Goal: Task Accomplishment & Management: Complete application form

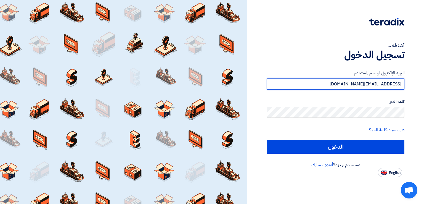
click at [361, 82] on input "rawanteradix@gmail.com" at bounding box center [335, 83] width 137 height 11
paste input "shamel@teradix"
type input "shamel@teradix.com"
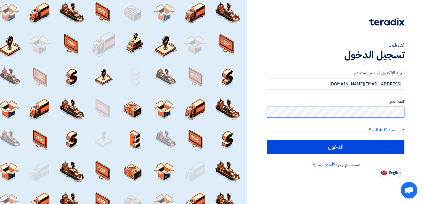
click at [267, 140] on input "الدخول" at bounding box center [335, 147] width 137 height 14
type input "Sign in"
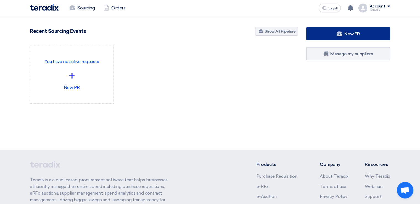
click at [328, 31] on link "New PR" at bounding box center [348, 33] width 84 height 13
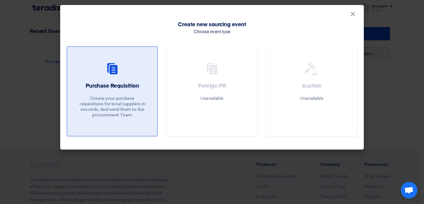
click at [90, 96] on p "Create your purchase requisitions for local suppliers in seconds, And send them…" at bounding box center [112, 106] width 66 height 22
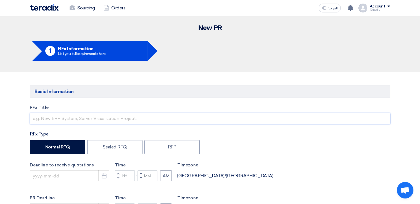
click at [119, 115] on input "text" at bounding box center [210, 118] width 360 height 11
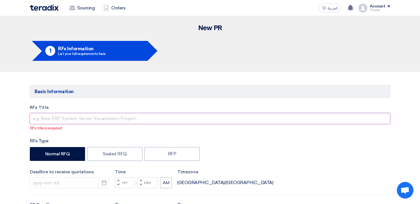
paste input "6000021578"
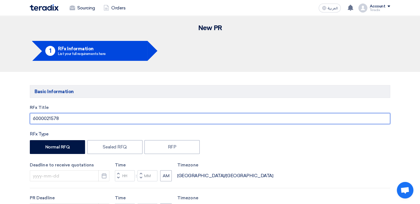
type input "6000021578"
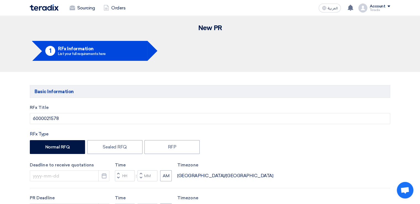
click at [99, 111] on div "RFx Title 6000021578" at bounding box center [210, 114] width 360 height 20
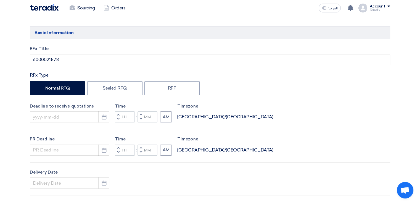
scroll to position [60, 0]
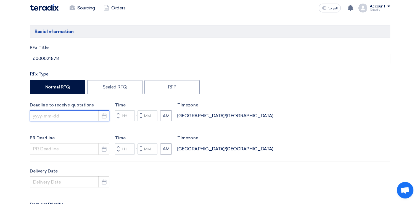
click at [91, 118] on input at bounding box center [69, 115] width 79 height 11
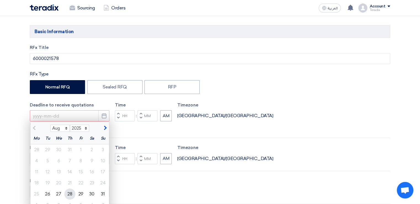
click at [67, 191] on div "28" at bounding box center [69, 193] width 11 height 11
type input "[DATE]"
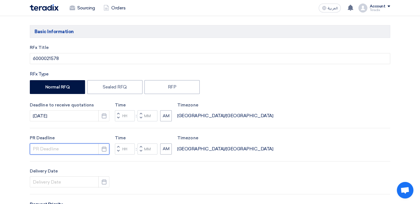
click at [65, 148] on input at bounding box center [69, 148] width 79 height 11
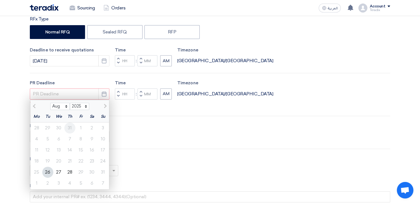
scroll to position [116, 0]
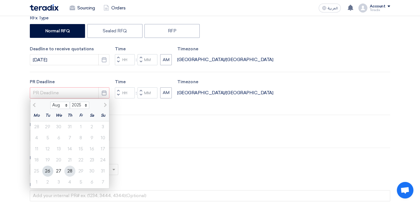
click at [68, 172] on div "28" at bounding box center [69, 170] width 11 height 11
type input "[DATE]"
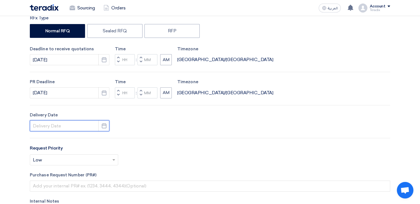
click at [73, 127] on input at bounding box center [69, 125] width 79 height 11
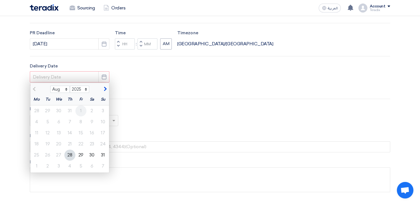
scroll to position [167, 0]
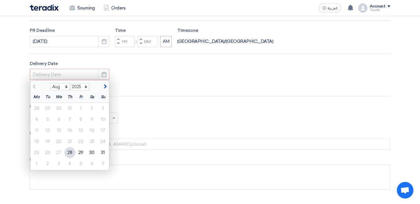
click at [73, 153] on div "28" at bounding box center [69, 152] width 11 height 11
type input "[DATE]"
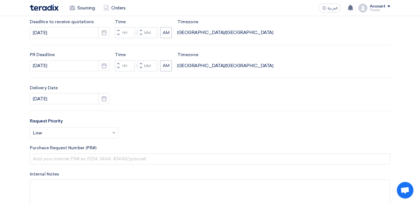
scroll to position [133, 0]
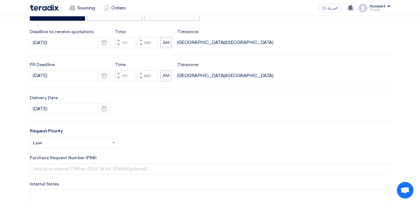
click at [140, 78] on span "button" at bounding box center [141, 77] width 2 height 3
type input "11"
type input "59"
click at [141, 46] on span "button" at bounding box center [141, 44] width 2 height 3
type input "11"
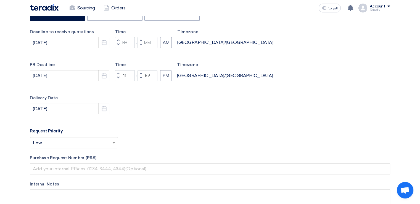
type input "59"
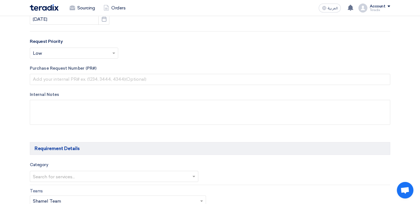
scroll to position [223, 0]
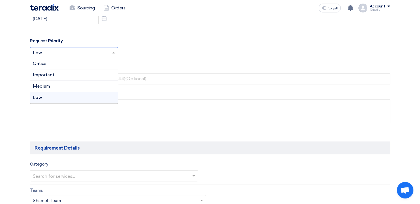
click at [110, 52] on div at bounding box center [74, 52] width 88 height 9
click at [113, 53] on span at bounding box center [114, 52] width 7 height 7
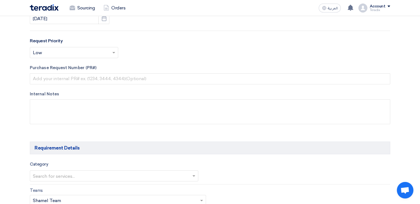
click at [138, 53] on div "Select priority... × Low ×" at bounding box center [210, 54] width 360 height 15
click at [137, 98] on div "Internal Notes" at bounding box center [210, 108] width 360 height 35
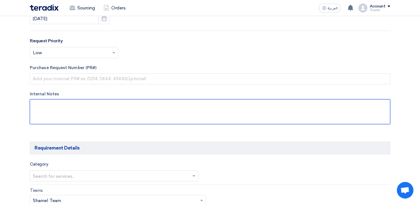
click at [138, 104] on textarea at bounding box center [210, 111] width 360 height 25
paste textarea "Reem Albuainain reem.albuainain@arabian-pipes.com +96613400800(Work) Arabian Pi…"
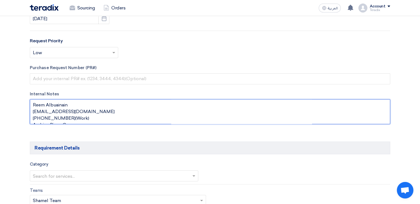
scroll to position [10, 0]
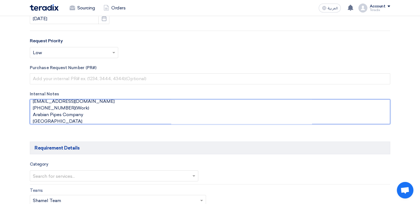
drag, startPoint x: 86, startPoint y: 105, endPoint x: 32, endPoint y: 106, distance: 53.5
click at [32, 106] on textarea at bounding box center [210, 111] width 360 height 25
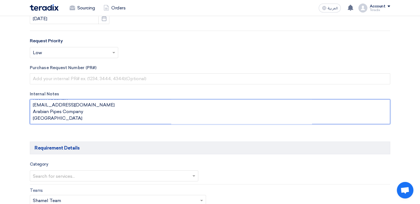
drag, startPoint x: 60, startPoint y: 119, endPoint x: 31, endPoint y: 117, distance: 29.3
click at [31, 117] on textarea at bounding box center [210, 111] width 360 height 25
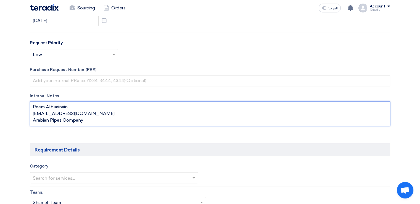
scroll to position [223, 0]
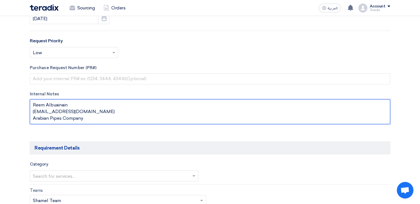
click at [106, 105] on textarea at bounding box center [210, 111] width 360 height 25
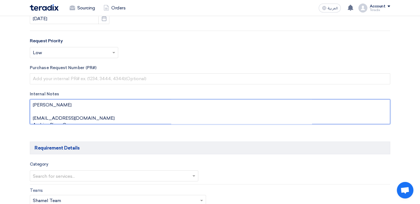
paste textarea "Purchasing Specialist"
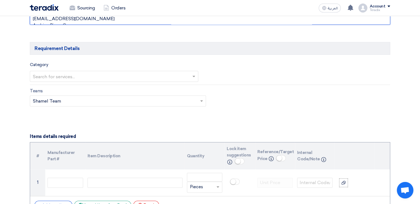
scroll to position [326, 0]
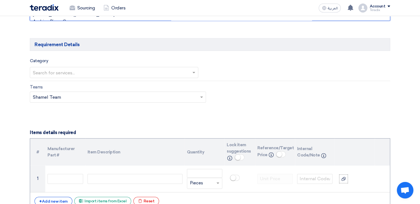
type textarea "Reem Albuainain Purchasing Specialist reem.albuainain@arabian-pipes.com Arabian…"
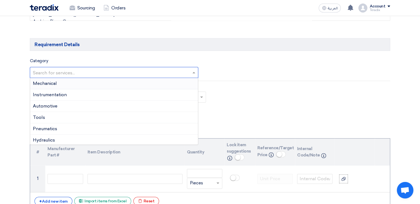
click at [165, 73] on input "text" at bounding box center [111, 72] width 157 height 9
click at [162, 90] on div "Instrumentation" at bounding box center [114, 94] width 168 height 11
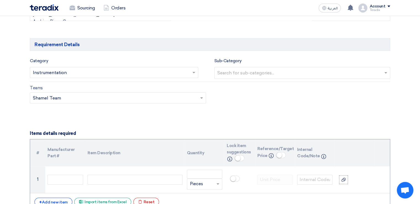
click at [223, 74] on input "text" at bounding box center [302, 73] width 171 height 9
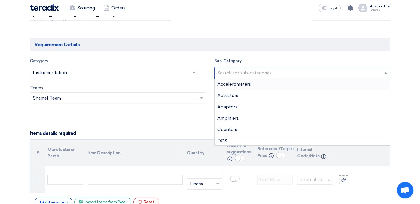
click at [223, 74] on input "text" at bounding box center [302, 73] width 171 height 9
click at [191, 106] on div "Teams Teams.. × Shamel Team ×" at bounding box center [210, 97] width 368 height 26
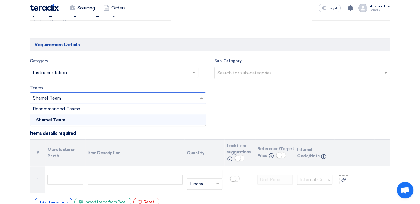
click at [196, 98] on input "text" at bounding box center [115, 98] width 164 height 9
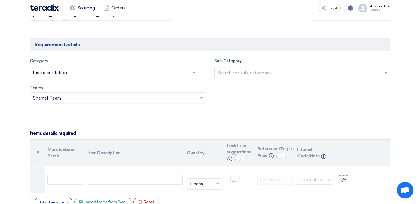
click at [230, 103] on div "Teams Teams.. × Shamel Team ×" at bounding box center [210, 97] width 368 height 26
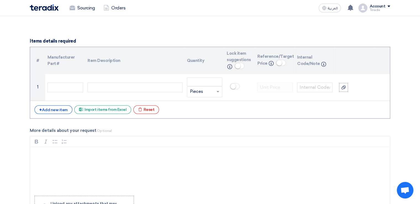
scroll to position [420, 0]
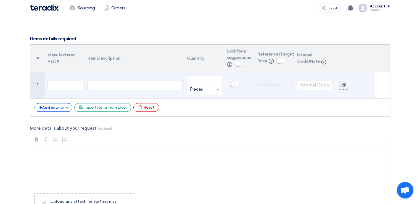
click at [143, 84] on div at bounding box center [134, 85] width 95 height 10
paste div
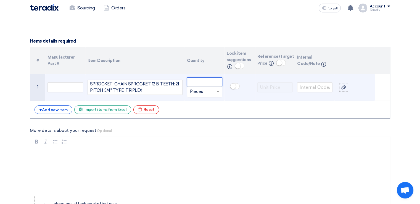
click at [210, 81] on input "number" at bounding box center [204, 81] width 35 height 9
paste input "10"
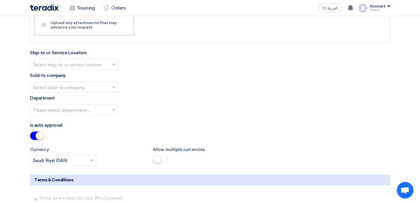
scroll to position [600, 0]
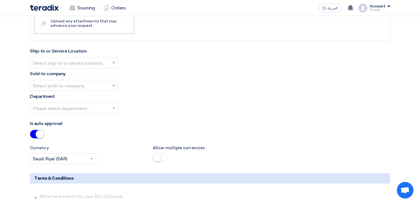
type input "10"
click at [108, 62] on input "text" at bounding box center [71, 62] width 77 height 9
click at [108, 68] on div "Obeikan Digital Solutions" at bounding box center [74, 73] width 88 height 11
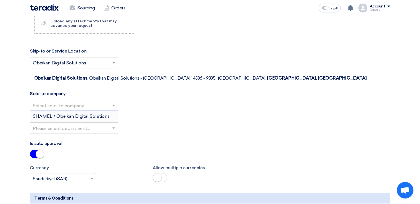
click at [110, 100] on div at bounding box center [74, 104] width 88 height 9
click at [109, 111] on div "SHAMEL / Obeikan Digital Solutions" at bounding box center [74, 116] width 88 height 11
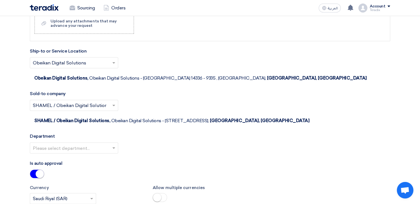
click at [109, 133] on div "Department Please select department..." at bounding box center [210, 145] width 360 height 25
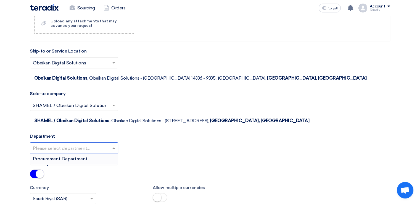
click at [110, 143] on div at bounding box center [74, 147] width 88 height 9
click at [111, 153] on div "Procurement Department" at bounding box center [74, 158] width 88 height 11
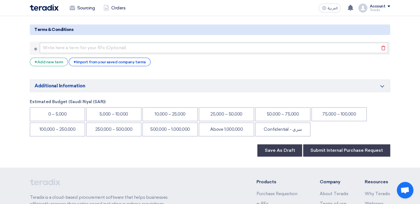
scroll to position [793, 0]
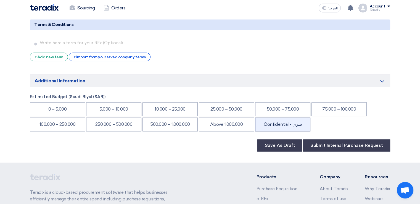
click at [288, 117] on li "Confidential - سري" at bounding box center [282, 124] width 55 height 14
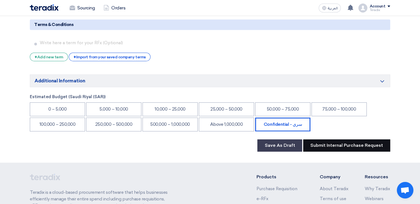
click at [310, 139] on button "Submit Internal Purchase Request" at bounding box center [346, 145] width 87 height 12
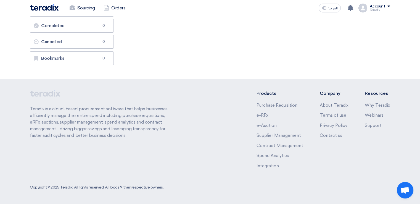
scroll to position [0, 0]
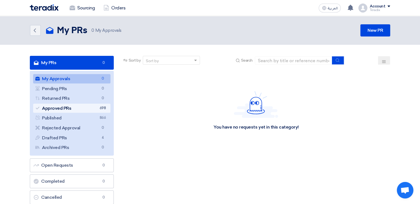
click at [66, 108] on link "Approved PRs Approved PRs 698" at bounding box center [71, 107] width 77 height 9
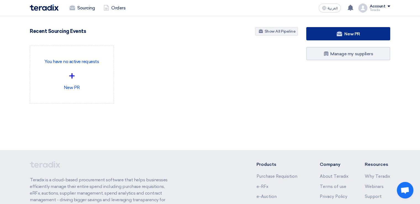
click at [325, 39] on link "New PR" at bounding box center [348, 33] width 84 height 13
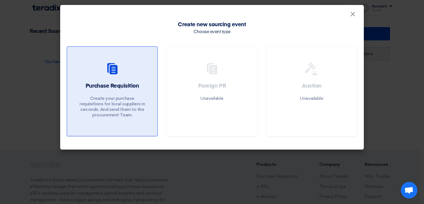
click at [145, 81] on link "Purchase Requisition Create your purchase requisitions for local suppliers in s…" at bounding box center [112, 91] width 91 height 90
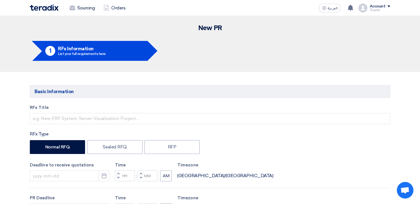
click at [140, 112] on div "RFx Title" at bounding box center [210, 114] width 360 height 20
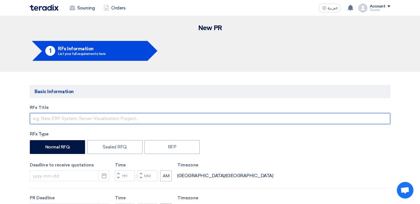
click at [141, 120] on input "text" at bounding box center [210, 118] width 360 height 11
paste input "6000021397"
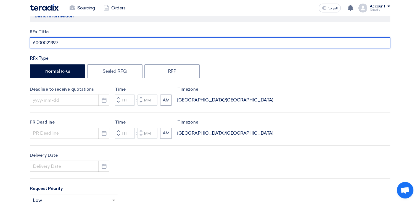
scroll to position [90, 0]
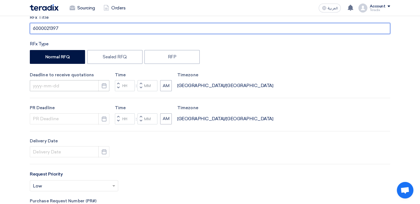
type input "6000021397"
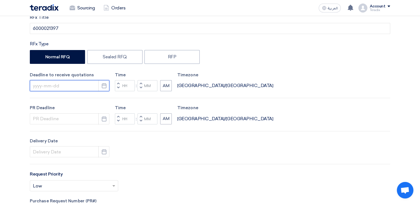
click at [92, 85] on input at bounding box center [69, 85] width 79 height 11
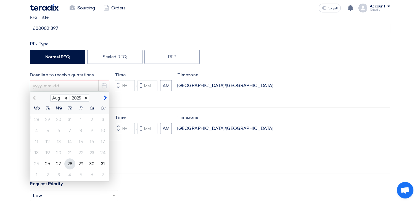
click at [69, 164] on div "28" at bounding box center [69, 163] width 11 height 11
type input "[DATE]"
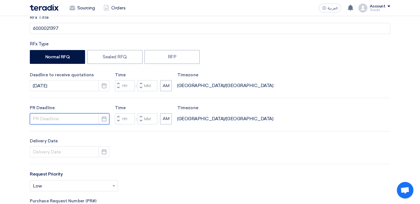
click at [63, 116] on input at bounding box center [69, 118] width 79 height 11
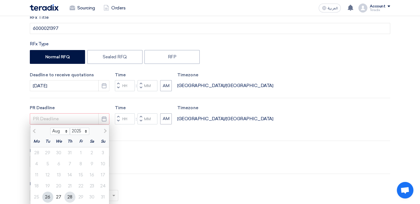
click at [70, 194] on div "28" at bounding box center [69, 196] width 11 height 11
type input "[DATE]"
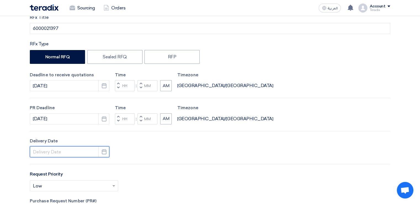
click at [76, 148] on input at bounding box center [69, 151] width 79 height 11
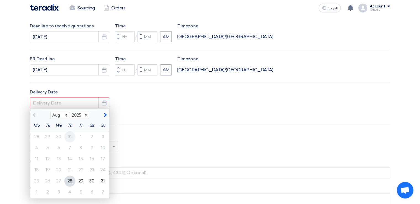
scroll to position [163, 0]
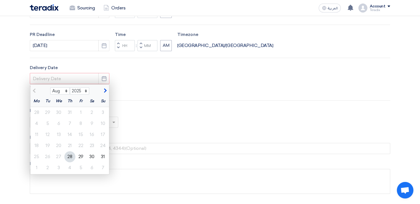
click at [72, 158] on div "28" at bounding box center [69, 156] width 11 height 11
type input "[DATE]"
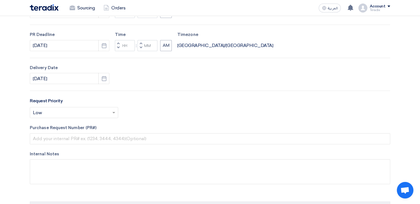
click at [142, 46] on button "Decrement minutes" at bounding box center [140, 47] width 7 height 7
type input "11"
type input "59"
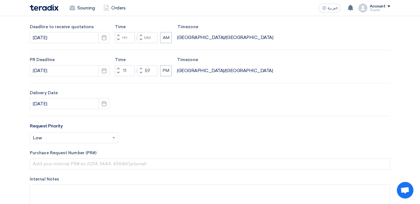
scroll to position [131, 0]
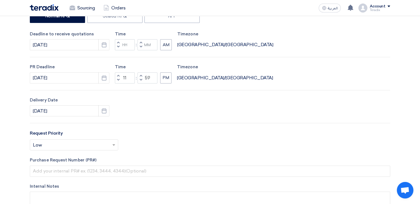
click at [141, 47] on span "button" at bounding box center [141, 46] width 2 height 3
type input "11"
type input "59"
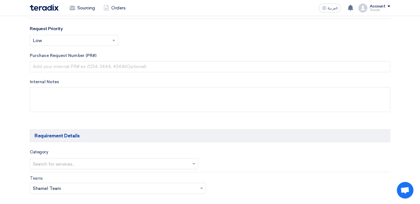
scroll to position [244, 0]
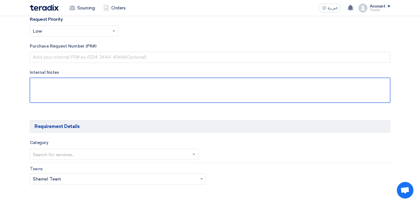
click at [148, 89] on textarea at bounding box center [210, 90] width 360 height 25
paste textarea "[PERSON_NAME] [PERSON_NAME][EMAIL_ADDRESS][PERSON_NAME][DOMAIN_NAME] Arabian Pi…"
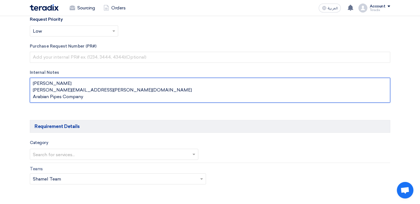
click at [130, 84] on textarea at bounding box center [210, 90] width 360 height 25
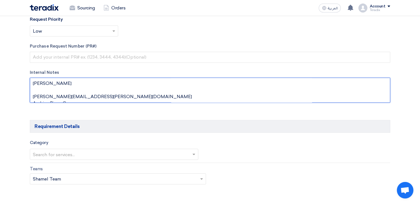
paste textarea "Purchasing Specialist."
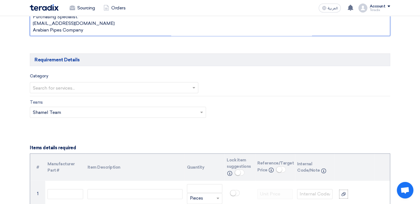
scroll to position [311, 0]
type textarea "[PERSON_NAME] Purchasing Specialist. [EMAIL_ADDRESS][DOMAIN_NAME] Arabian Pipes…"
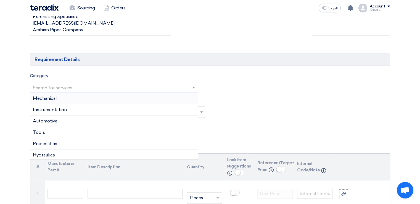
click at [143, 85] on input "text" at bounding box center [111, 87] width 157 height 9
click at [134, 125] on div "Automotive" at bounding box center [114, 120] width 168 height 11
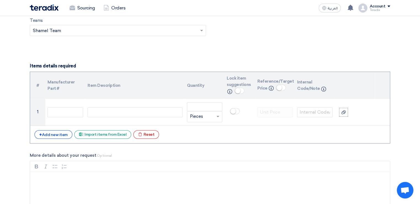
scroll to position [397, 0]
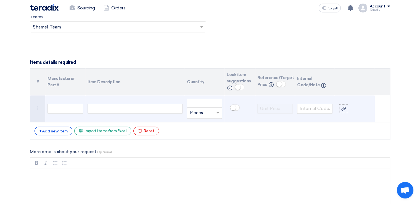
click at [127, 115] on td at bounding box center [134, 108] width 99 height 27
click at [128, 107] on div at bounding box center [134, 108] width 95 height 10
paste div
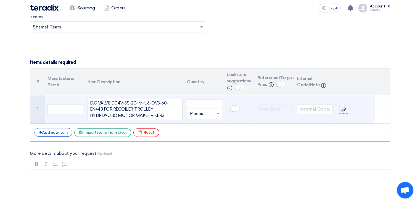
scroll to position [392, 0]
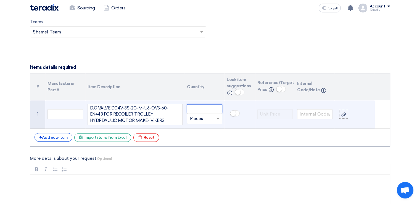
click at [197, 108] on input "number" at bounding box center [204, 108] width 35 height 9
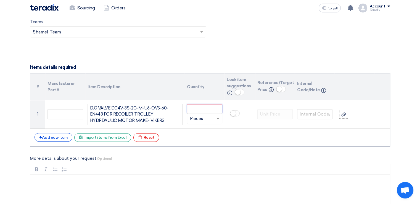
paste input "5"
type input "5"
click at [46, 137] on div "+ Add new item" at bounding box center [53, 137] width 38 height 9
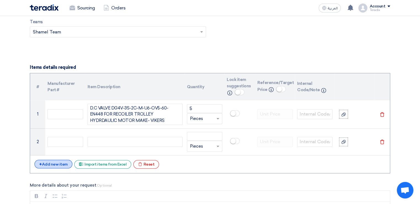
click at [49, 163] on div "+ Add new item" at bounding box center [53, 163] width 38 height 9
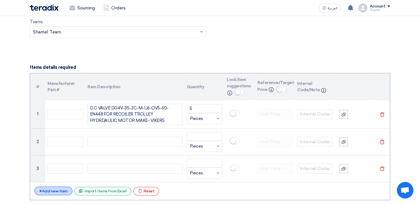
click at [52, 186] on div "+ Add new item" at bounding box center [53, 190] width 38 height 9
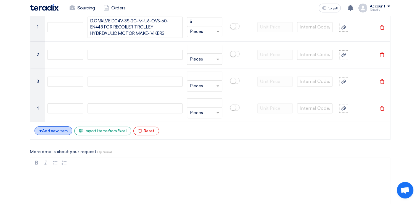
scroll to position [482, 0]
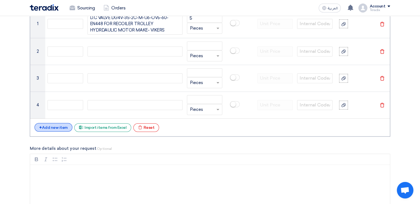
click at [51, 127] on div "+ Add new item" at bounding box center [53, 127] width 38 height 9
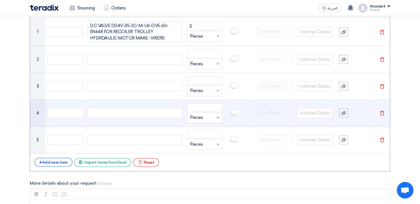
scroll to position [471, 0]
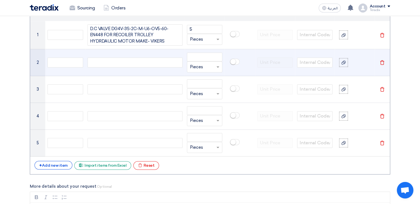
click at [132, 64] on div at bounding box center [134, 62] width 95 height 10
paste div
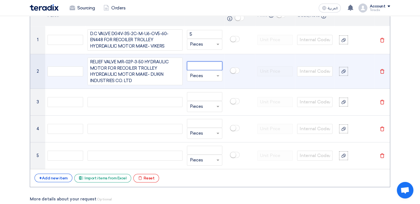
click at [211, 63] on input "number" at bounding box center [204, 65] width 35 height 9
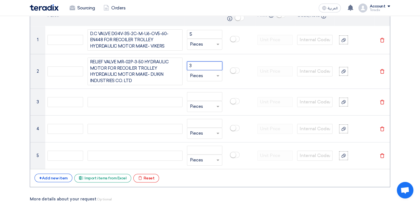
type input "3"
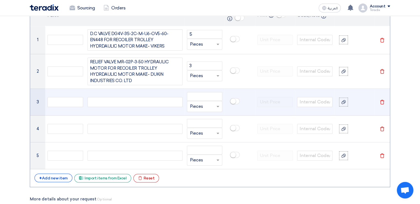
click at [111, 102] on div at bounding box center [134, 102] width 95 height 10
paste div
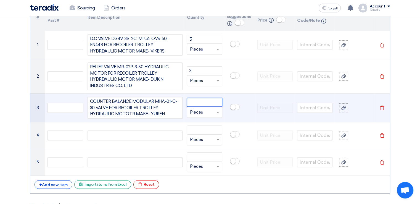
click at [195, 100] on input "number" at bounding box center [204, 102] width 35 height 9
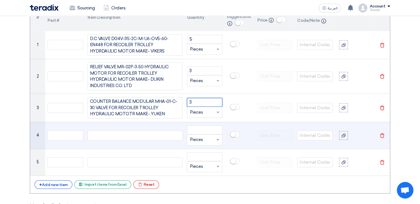
type input "3"
click at [165, 131] on div at bounding box center [134, 135] width 95 height 10
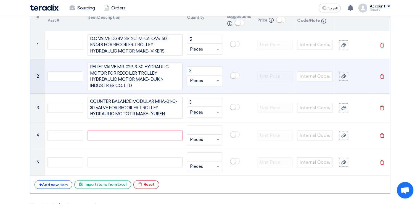
paste div
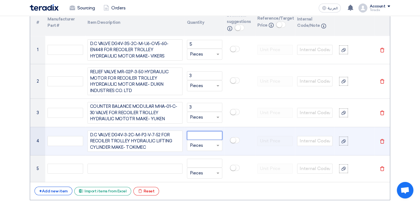
click at [202, 131] on input "number" at bounding box center [204, 135] width 35 height 9
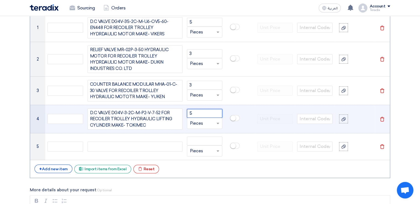
scroll to position [480, 0]
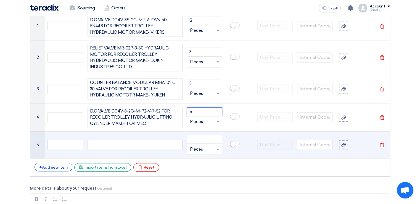
type input "5"
click at [174, 143] on div at bounding box center [134, 145] width 95 height 10
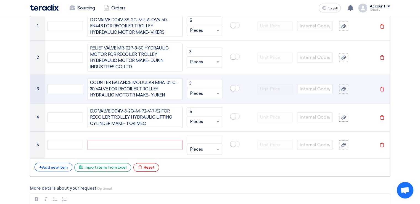
paste div
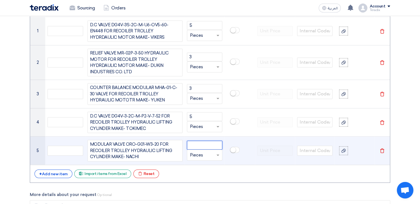
click at [195, 142] on input "number" at bounding box center [204, 144] width 35 height 9
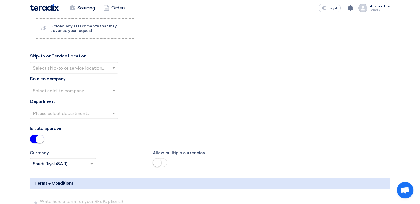
scroll to position [720, 0]
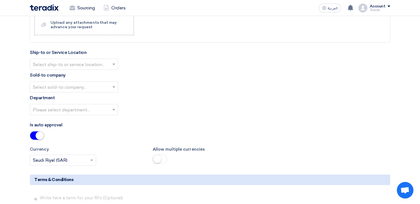
type input "3"
click at [104, 60] on input "text" at bounding box center [71, 64] width 77 height 9
click at [102, 70] on div "Obeikan Digital Solutions" at bounding box center [74, 75] width 88 height 11
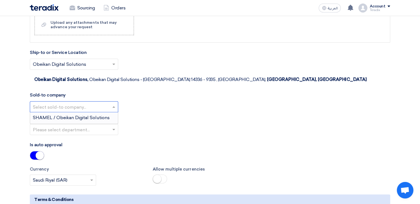
click at [104, 102] on input "text" at bounding box center [71, 106] width 77 height 9
click at [104, 115] on span "SHAMEL / Obeikan Digital Solutions" at bounding box center [71, 117] width 77 height 5
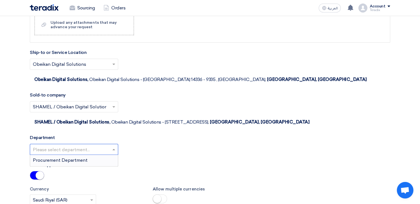
click at [108, 145] on input "text" at bounding box center [71, 149] width 77 height 9
click at [109, 154] on div "Procurement Department" at bounding box center [74, 159] width 88 height 11
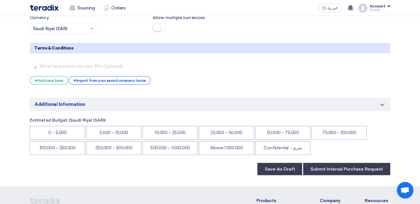
scroll to position [891, 0]
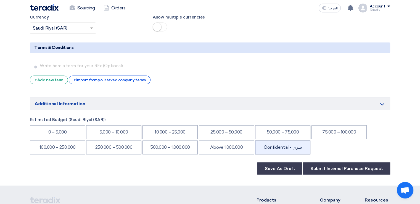
click at [275, 140] on li "Confidential - سري" at bounding box center [282, 147] width 55 height 14
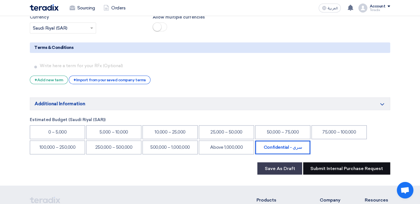
click at [316, 162] on button "Submit Internal Purchase Request" at bounding box center [346, 168] width 87 height 12
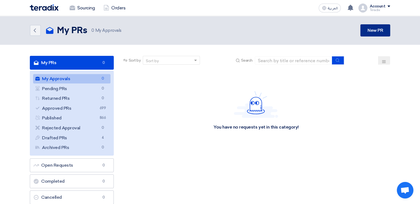
click at [377, 29] on link "New PR" at bounding box center [375, 30] width 30 height 12
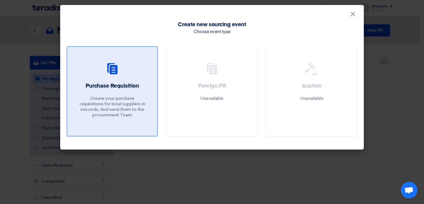
click at [111, 85] on h2 "Purchase Requisition" at bounding box center [112, 86] width 53 height 8
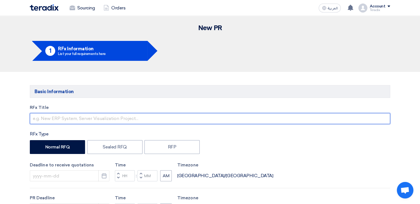
click at [113, 117] on input "text" at bounding box center [210, 118] width 360 height 11
paste input "216156"
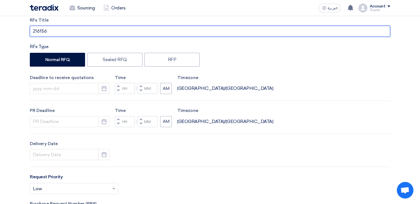
scroll to position [105, 0]
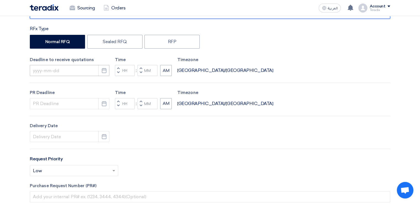
type input "216156"
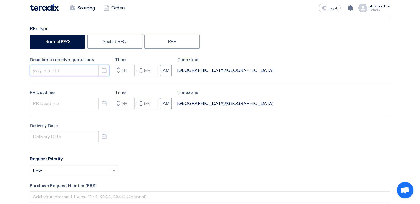
click at [68, 65] on input at bounding box center [69, 70] width 79 height 11
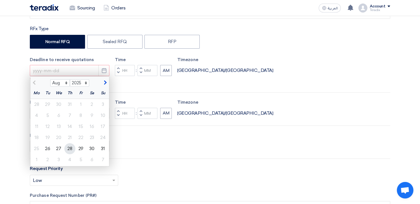
click at [71, 150] on div "28" at bounding box center [69, 148] width 11 height 11
type input "[DATE]"
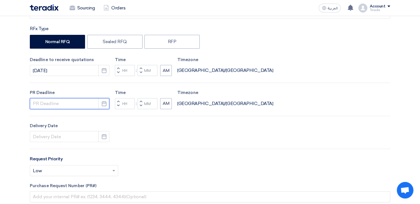
click at [68, 106] on input at bounding box center [69, 103] width 79 height 11
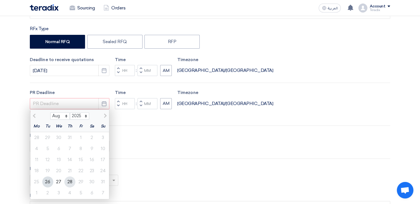
click at [72, 178] on div "28" at bounding box center [69, 181] width 11 height 11
type input "[DATE]"
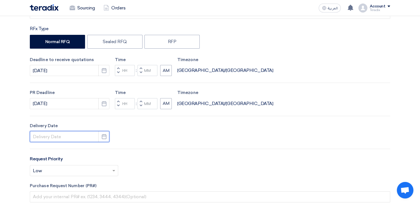
click at [74, 140] on input at bounding box center [69, 136] width 79 height 11
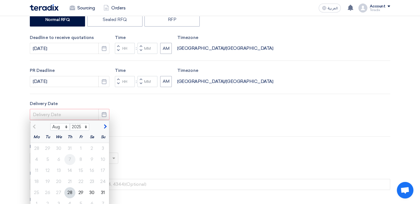
scroll to position [154, 0]
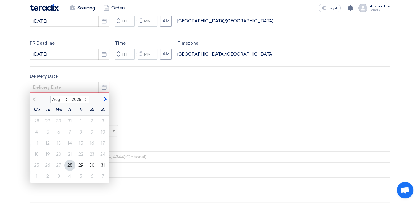
click at [73, 166] on div "28" at bounding box center [69, 164] width 11 height 11
type input "[DATE]"
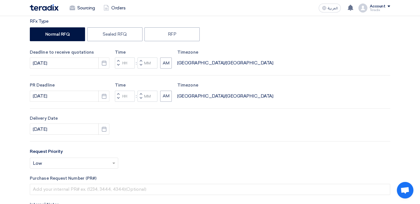
scroll to position [111, 0]
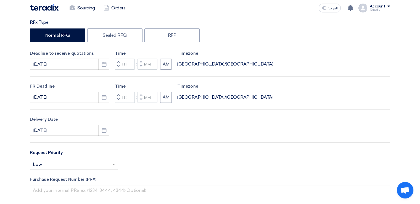
click at [141, 100] on button "Decrement minutes" at bounding box center [140, 99] width 7 height 7
type input "11"
type input "59"
click at [141, 66] on span "button" at bounding box center [141, 65] width 2 height 3
type input "11"
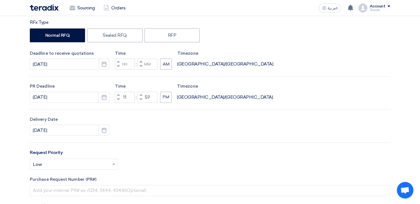
type input "59"
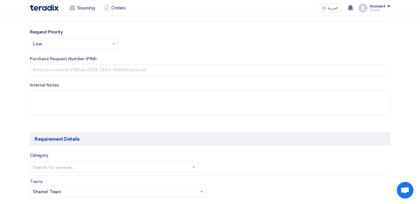
scroll to position [238, 0]
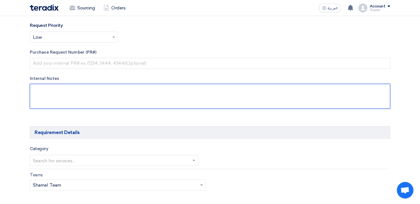
click at [151, 93] on textarea at bounding box center [210, 96] width 360 height 25
paste textarea "[PERSON_NAME] [PERSON_NAME][EMAIL_ADDRESS][PERSON_NAME][DOMAIN_NAME] ​Yamama Ce…"
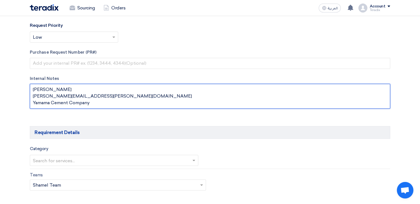
click at [118, 85] on textarea at bounding box center [210, 96] width 360 height 25
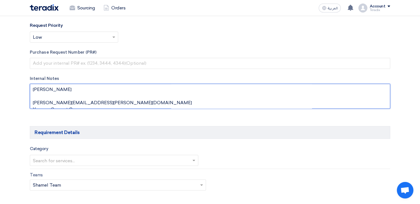
paste textarea "Procurmrnt Officer"
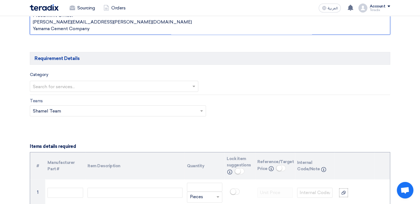
scroll to position [316, 0]
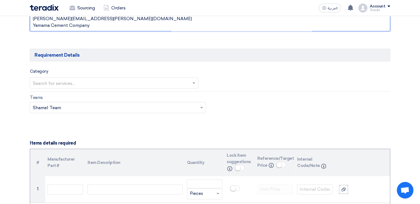
type textarea "[PERSON_NAME] Procurmrnt Officer [PERSON_NAME][EMAIL_ADDRESS][PERSON_NAME][DOMA…"
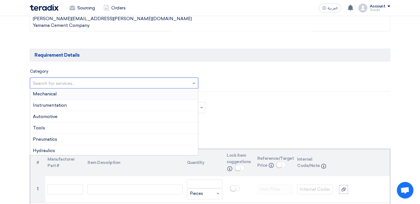
click at [162, 86] on input "text" at bounding box center [111, 83] width 157 height 9
click at [161, 101] on div "Instrumentation" at bounding box center [114, 105] width 168 height 11
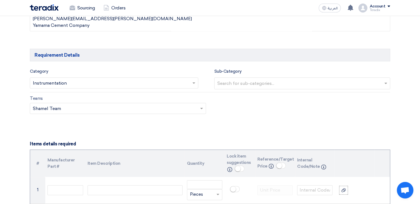
click at [162, 104] on input "text" at bounding box center [115, 108] width 164 height 9
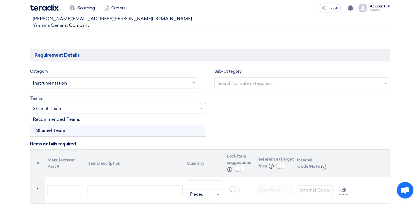
click at [162, 104] on input "text" at bounding box center [115, 108] width 164 height 9
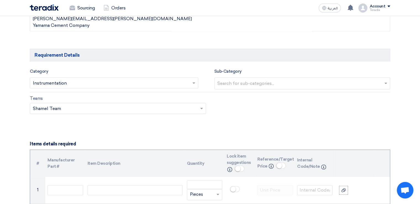
click at [250, 128] on form "Basic Information RFx Title 216156 RFx Type Normal RFQ Sealed RFQ RFP Deadline …" at bounding box center [210, 179] width 360 height 820
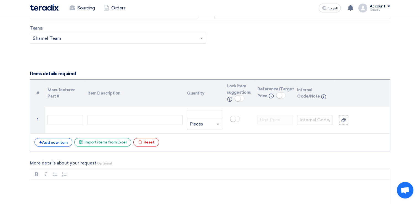
scroll to position [386, 0]
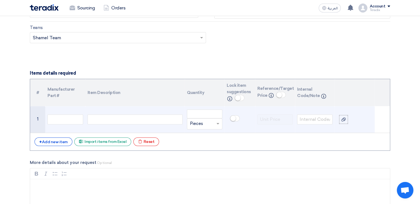
click at [128, 118] on div at bounding box center [134, 119] width 95 height 10
paste div
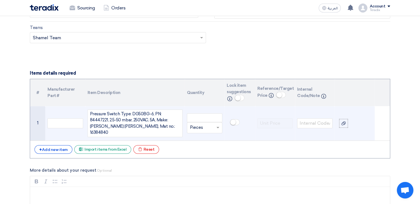
scroll to position [381, 0]
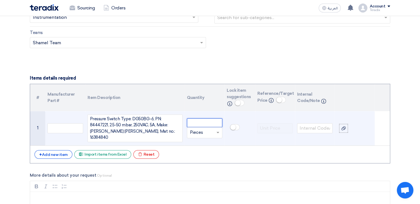
click at [191, 118] on input "number" at bounding box center [204, 122] width 35 height 9
type input "1"
click at [202, 128] on input "text" at bounding box center [201, 132] width 23 height 9
click at [213, 129] on div at bounding box center [204, 132] width 35 height 9
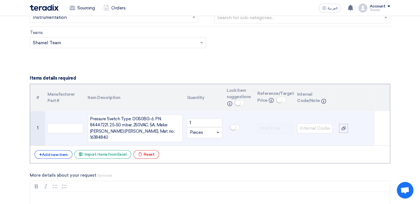
click at [218, 132] on span at bounding box center [217, 133] width 3 height 2
click at [213, 121] on input "1" at bounding box center [204, 122] width 35 height 9
click at [212, 128] on input "text" at bounding box center [201, 132] width 23 height 9
click at [209, 129] on input "text" at bounding box center [201, 132] width 23 height 9
click at [213, 129] on div at bounding box center [204, 132] width 35 height 9
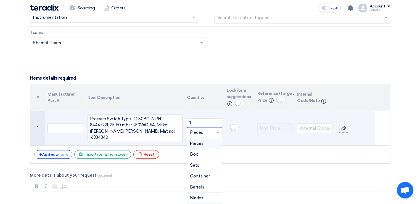
click at [213, 129] on div at bounding box center [204, 132] width 35 height 9
type input "e"
type input "EA"
click at [211, 151] on span "Add type... "EA"" at bounding box center [203, 153] width 26 height 5
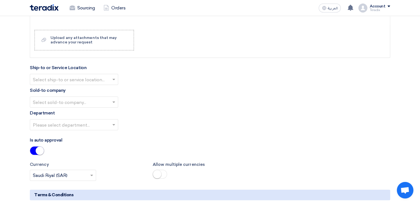
scroll to position [598, 0]
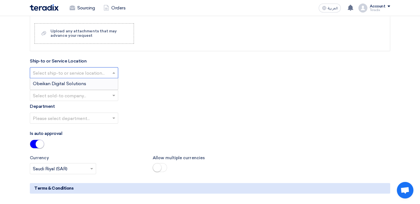
click at [98, 68] on input "text" at bounding box center [71, 72] width 77 height 9
click at [100, 78] on div "Obeikan Digital Solutions" at bounding box center [74, 83] width 88 height 11
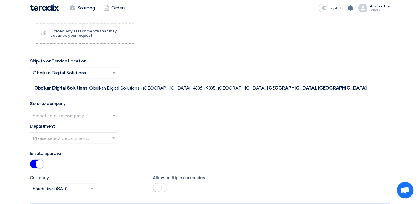
click at [100, 111] on input "text" at bounding box center [71, 115] width 77 height 9
click at [101, 121] on div "SHAMEL / Obeikan Digital Solutions" at bounding box center [74, 126] width 88 height 11
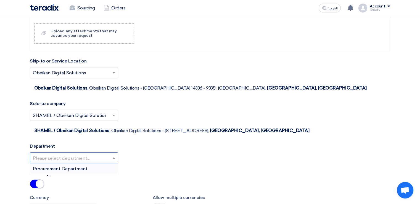
click at [101, 153] on input "text" at bounding box center [71, 157] width 77 height 9
click at [101, 163] on div "Procurement Department" at bounding box center [74, 168] width 88 height 11
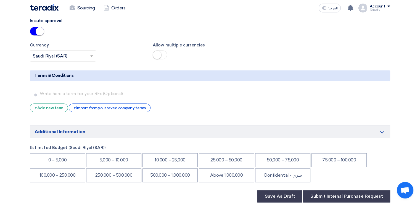
scroll to position [753, 0]
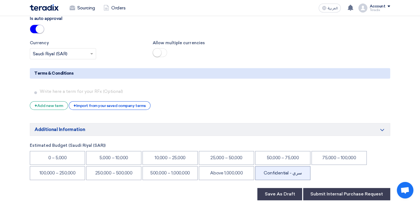
click at [256, 166] on li "Confidential - سري" at bounding box center [282, 173] width 55 height 14
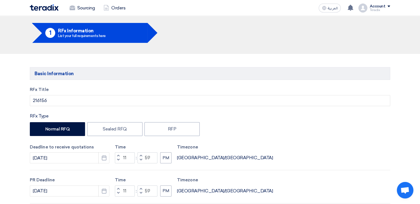
scroll to position [0, 0]
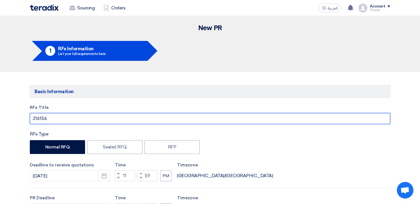
click at [122, 119] on input "216156" at bounding box center [210, 118] width 360 height 11
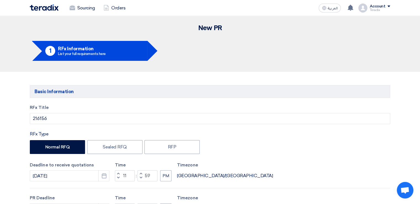
click at [171, 109] on label "RFx Title" at bounding box center [210, 107] width 360 height 6
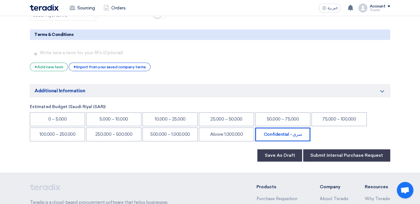
scroll to position [798, 0]
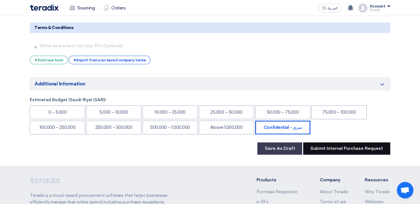
click at [336, 142] on button "Submit Internal Purchase Request" at bounding box center [346, 148] width 87 height 12
